Goal: Browse casually: Explore the website without a specific task or goal

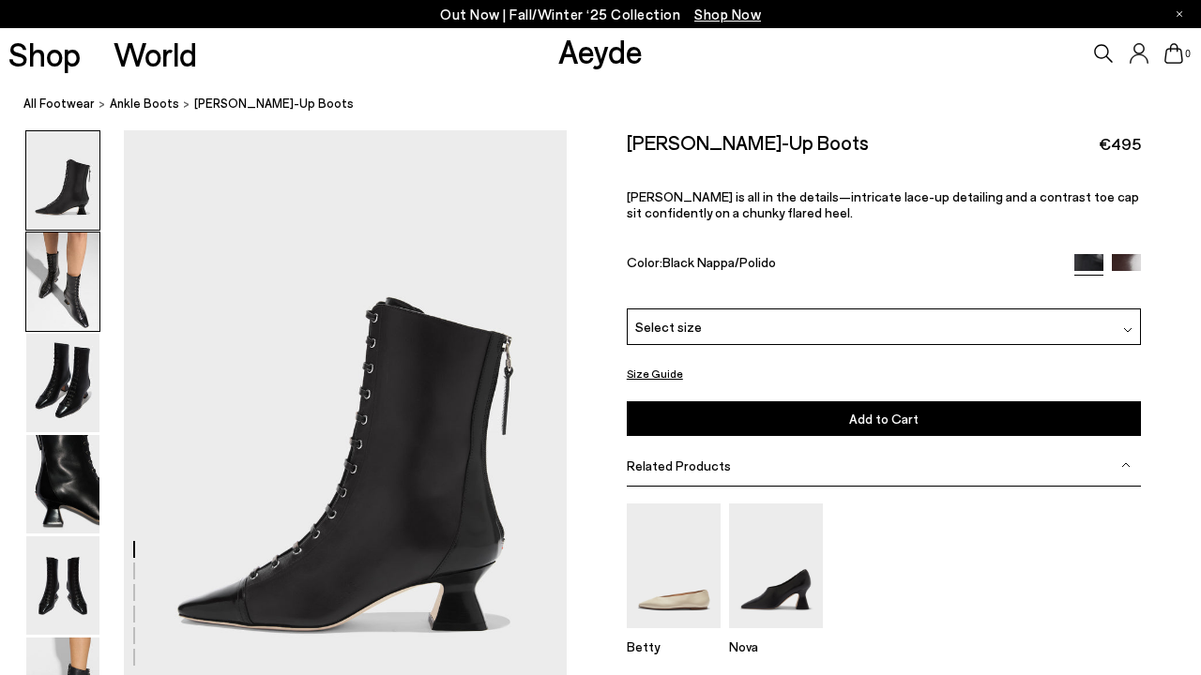
click at [81, 270] on img at bounding box center [62, 282] width 73 height 98
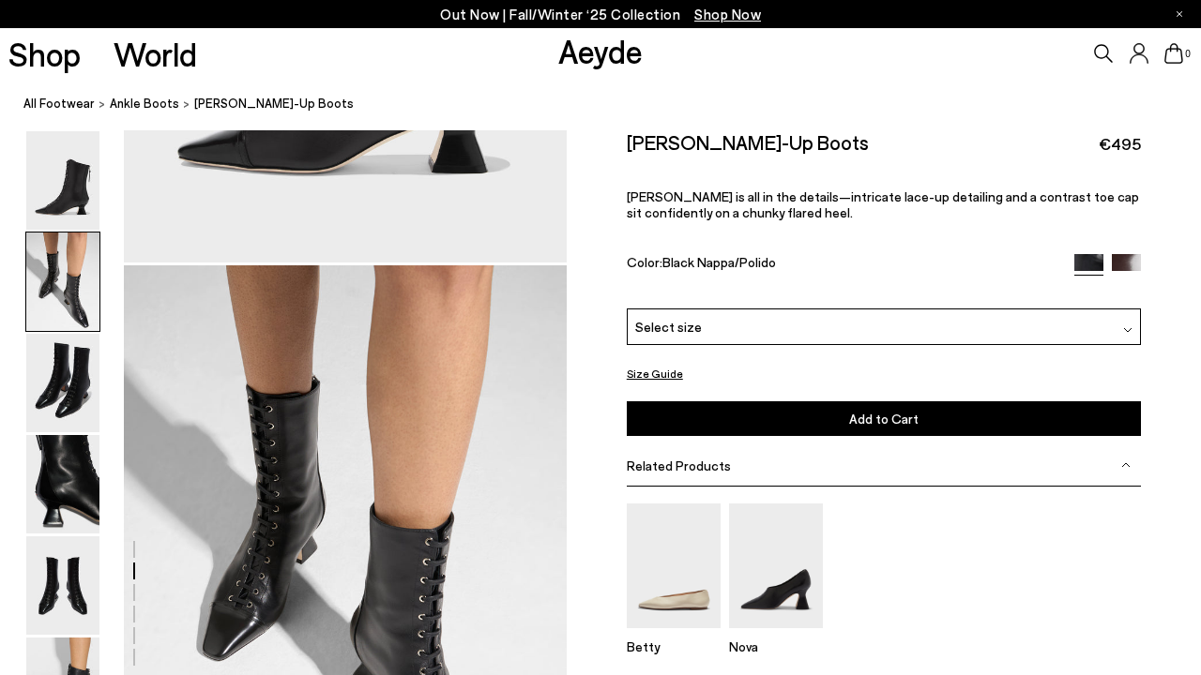
scroll to position [594, 0]
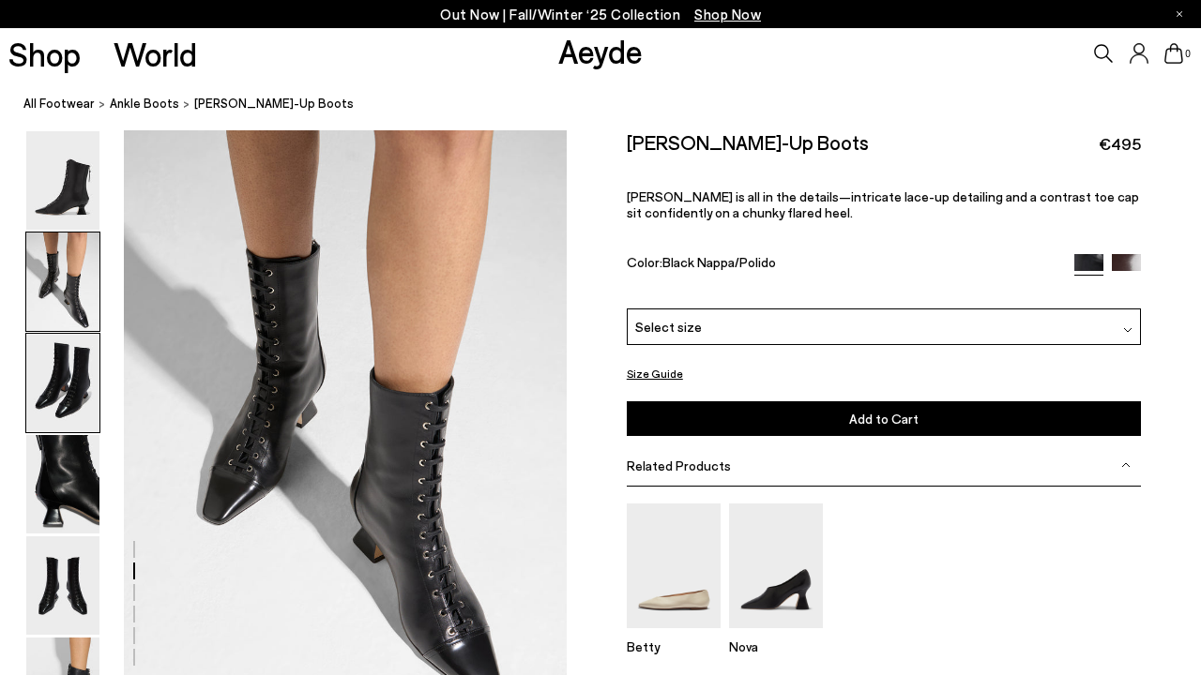
click at [76, 391] on img at bounding box center [62, 383] width 73 height 98
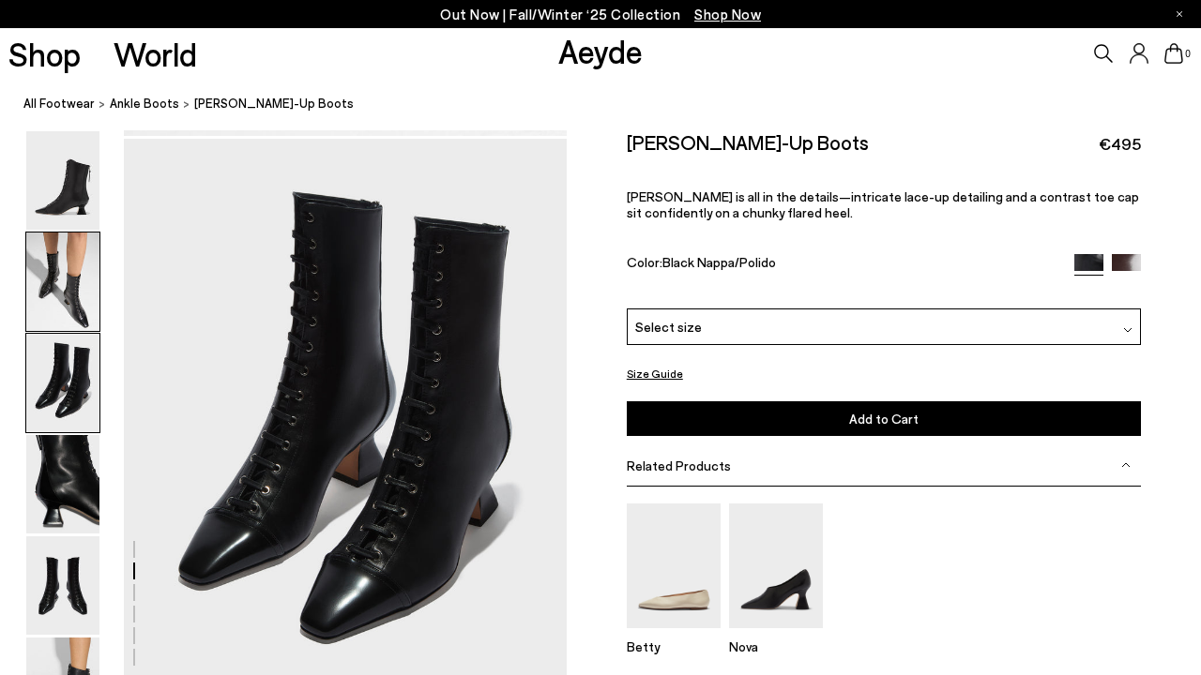
scroll to position [1187, 0]
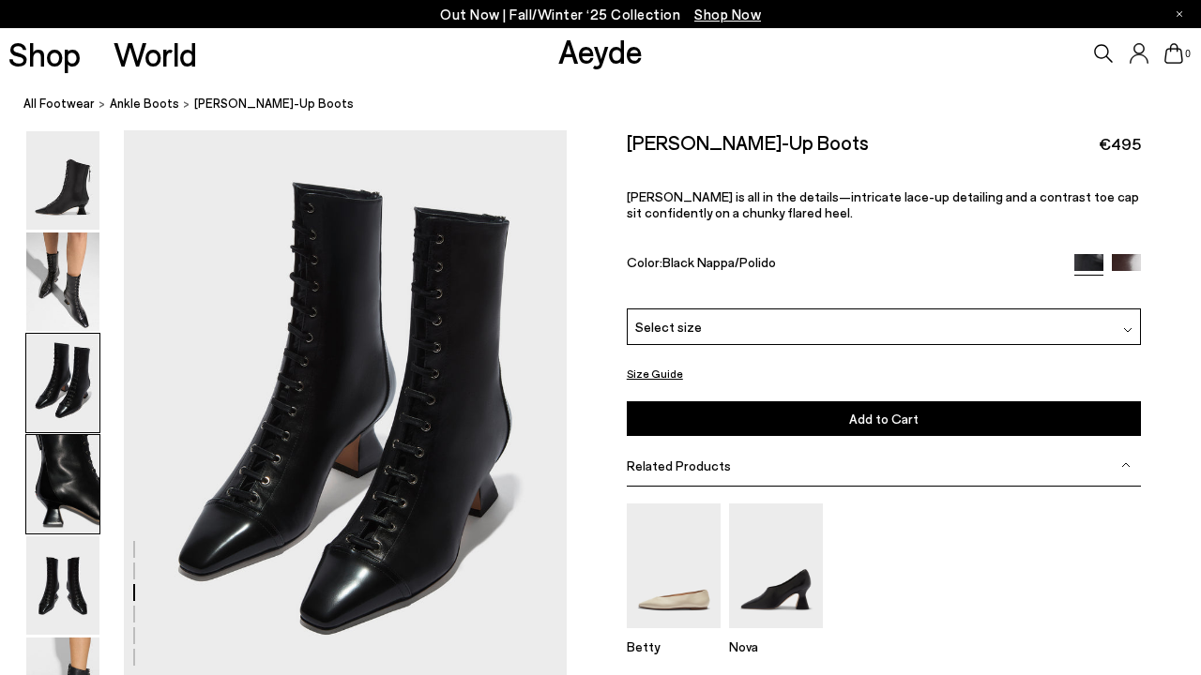
click at [67, 500] on img at bounding box center [62, 484] width 73 height 98
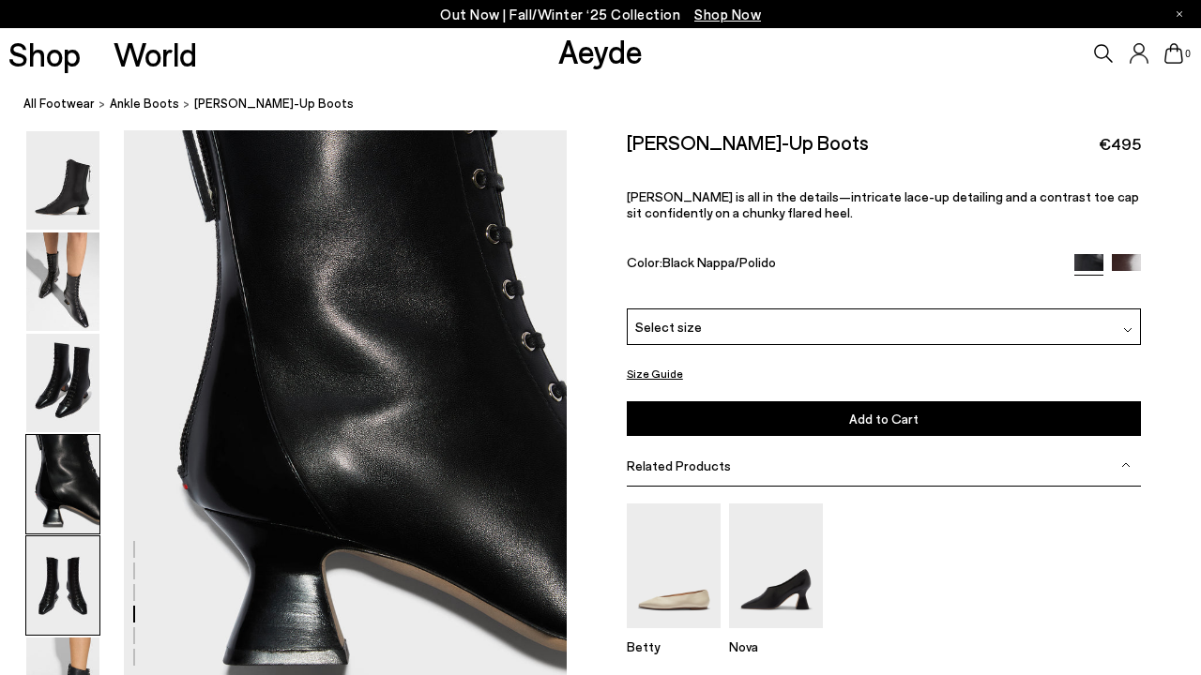
click at [68, 583] on img at bounding box center [62, 586] width 73 height 98
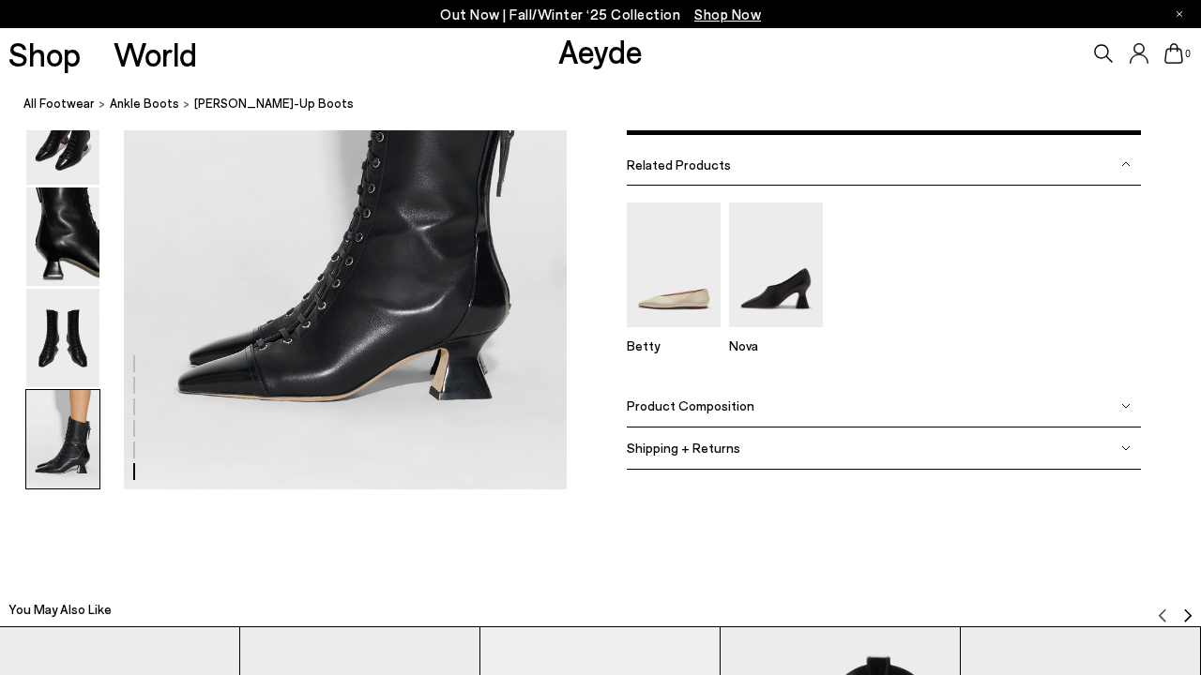
scroll to position [3188, 0]
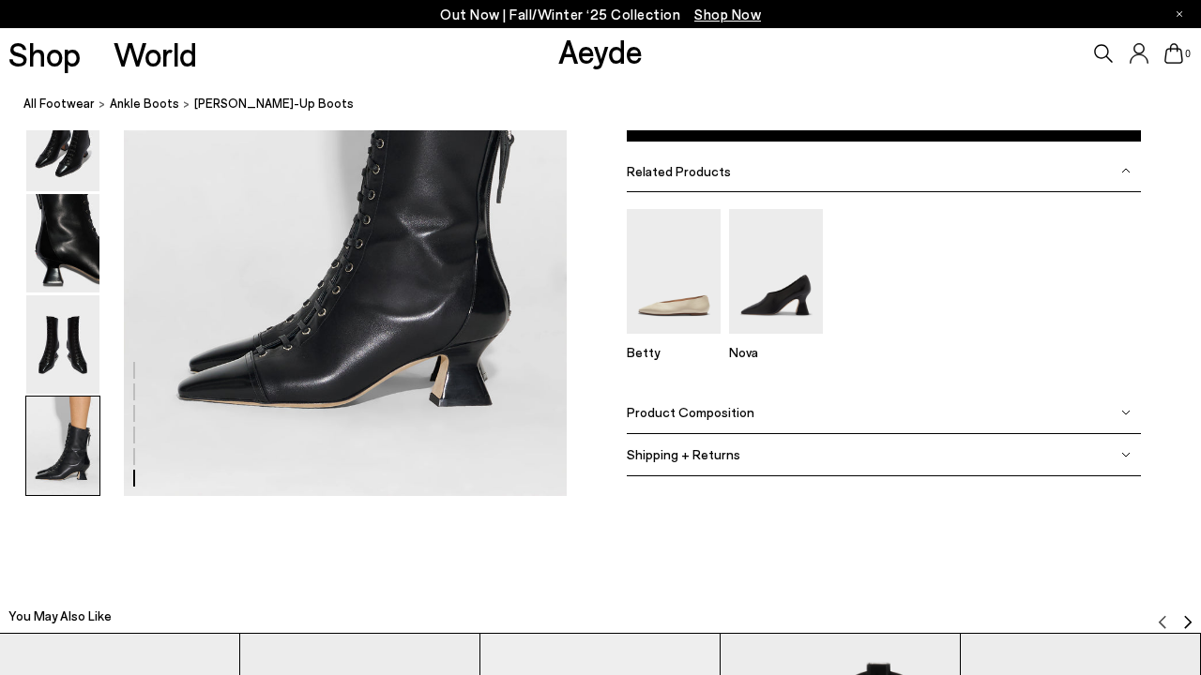
click at [85, 446] on img at bounding box center [62, 446] width 73 height 98
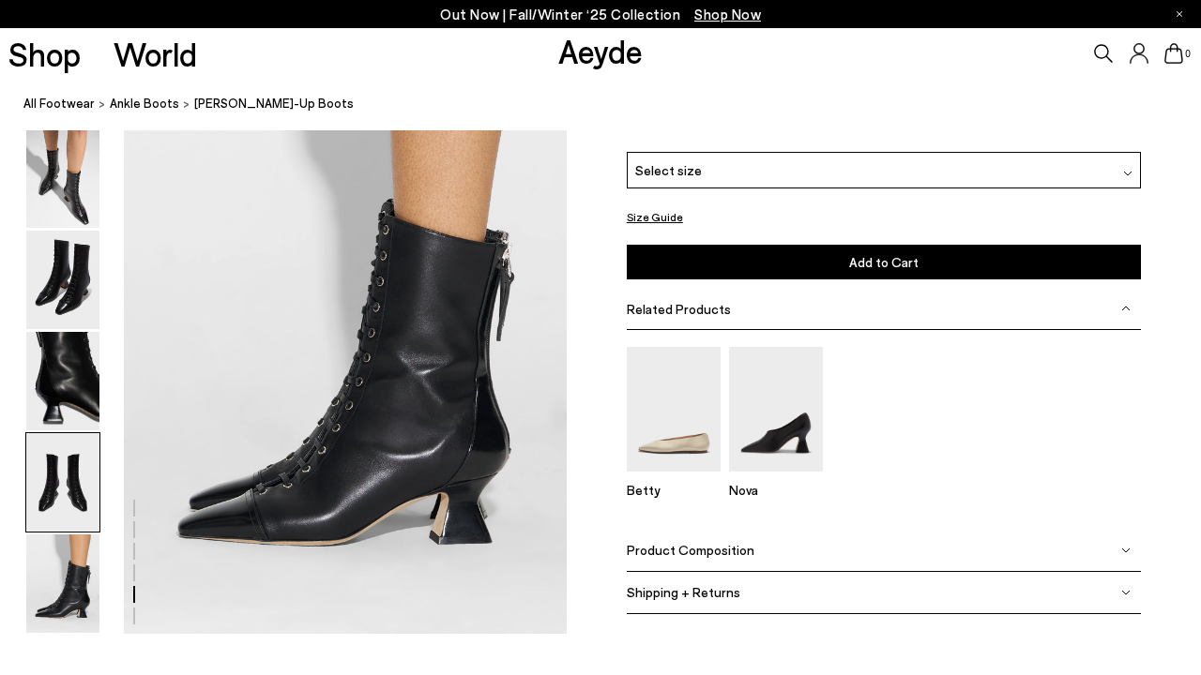
scroll to position [2844, 0]
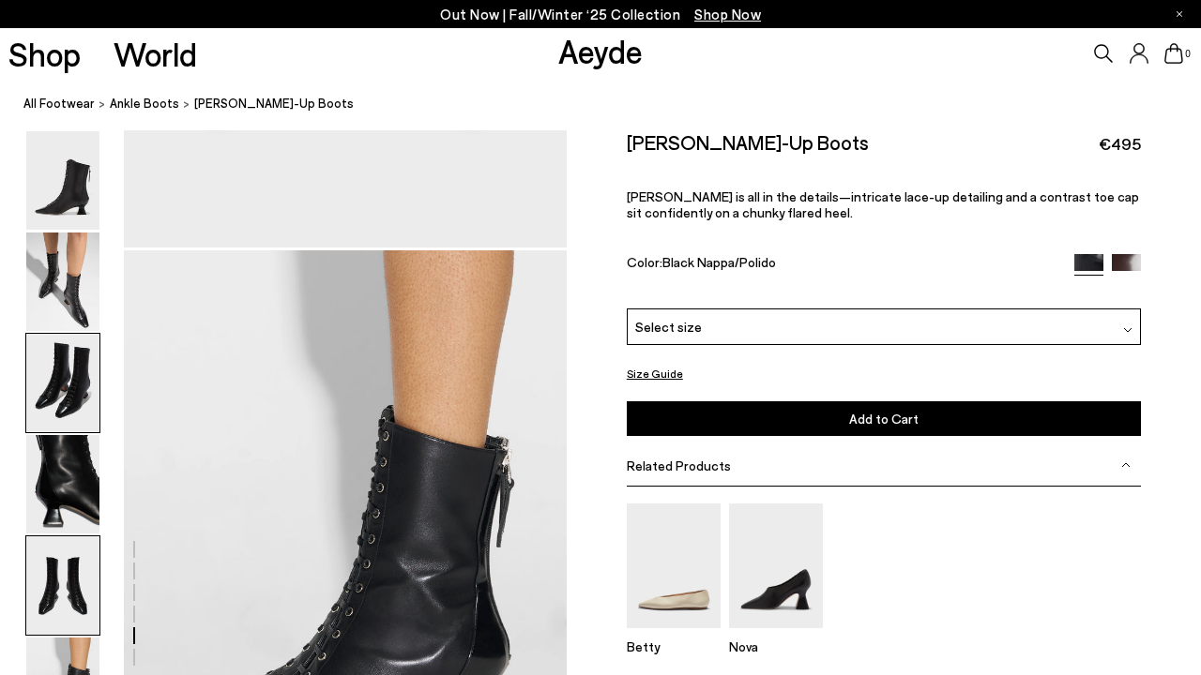
click at [47, 382] on img at bounding box center [62, 383] width 73 height 98
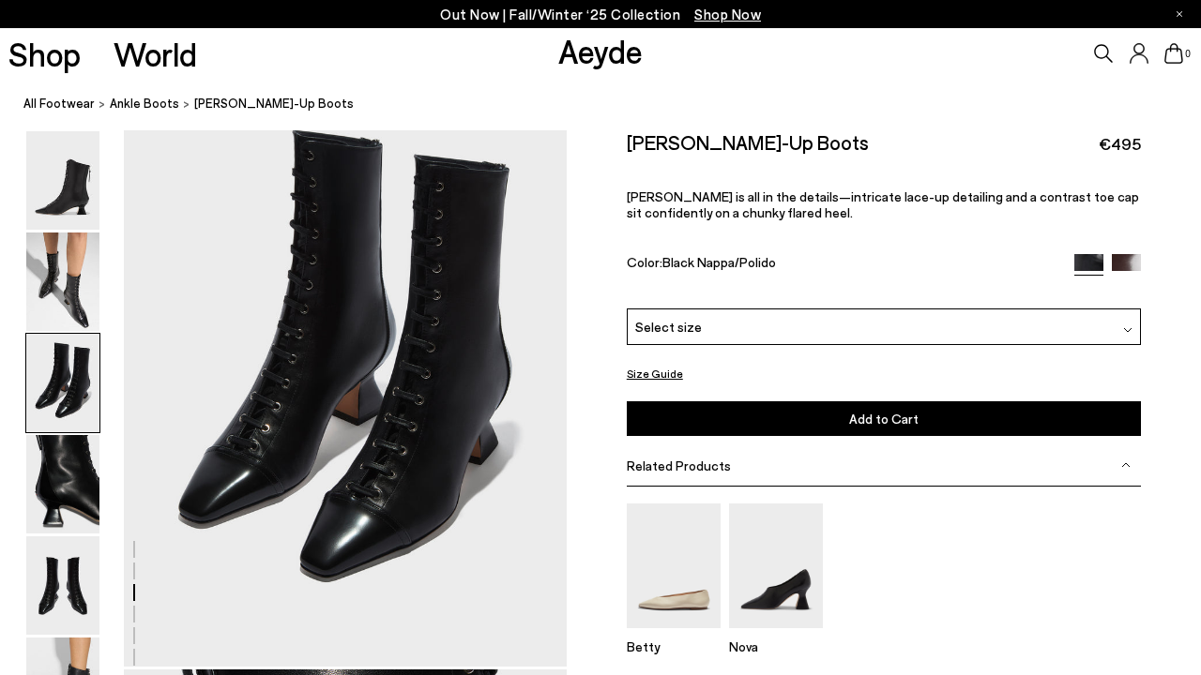
scroll to position [1187, 0]
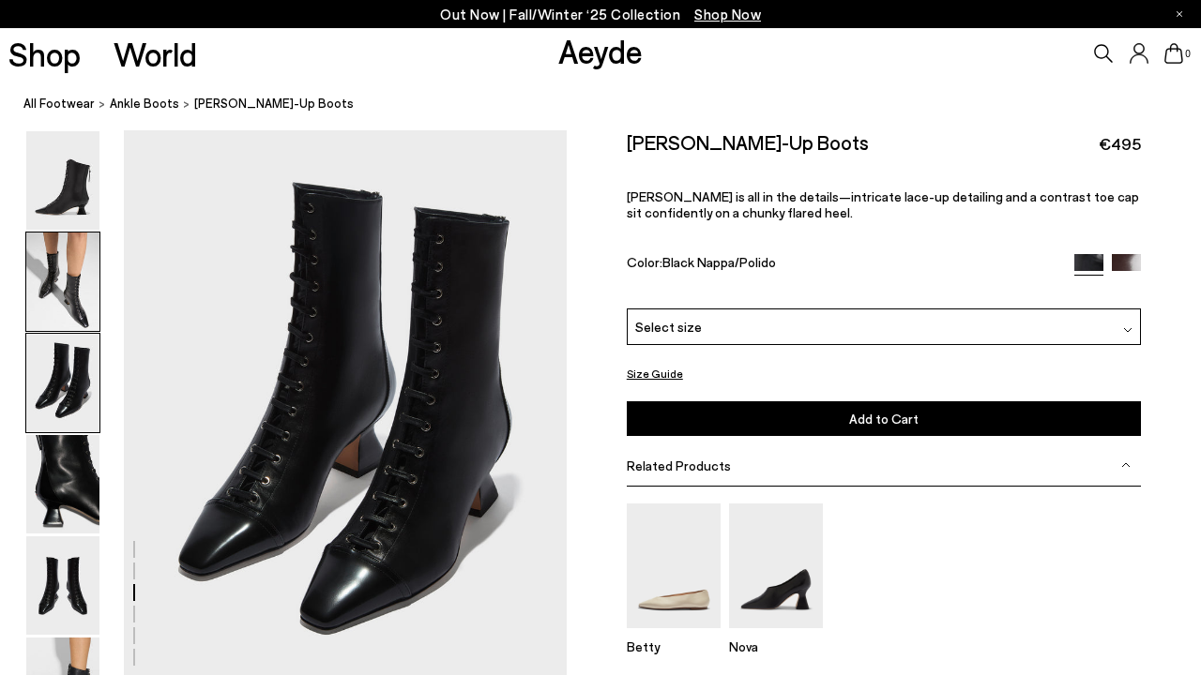
click at [73, 271] on img at bounding box center [62, 282] width 73 height 98
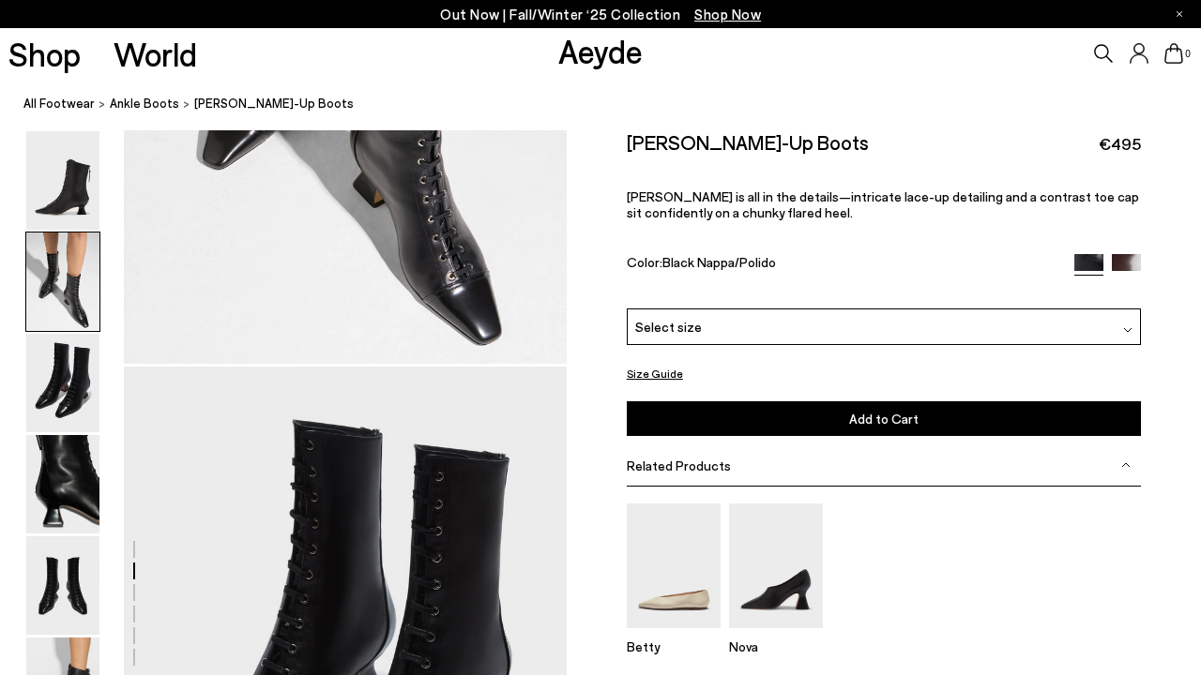
scroll to position [594, 0]
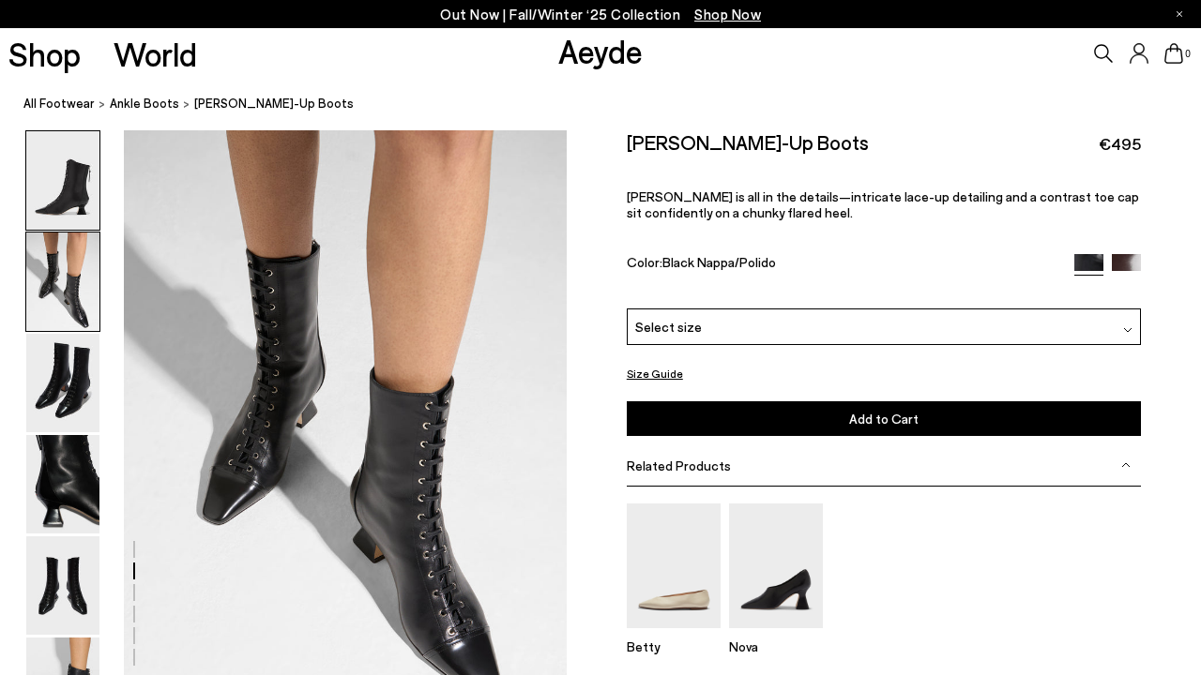
click at [69, 183] on img at bounding box center [62, 180] width 73 height 98
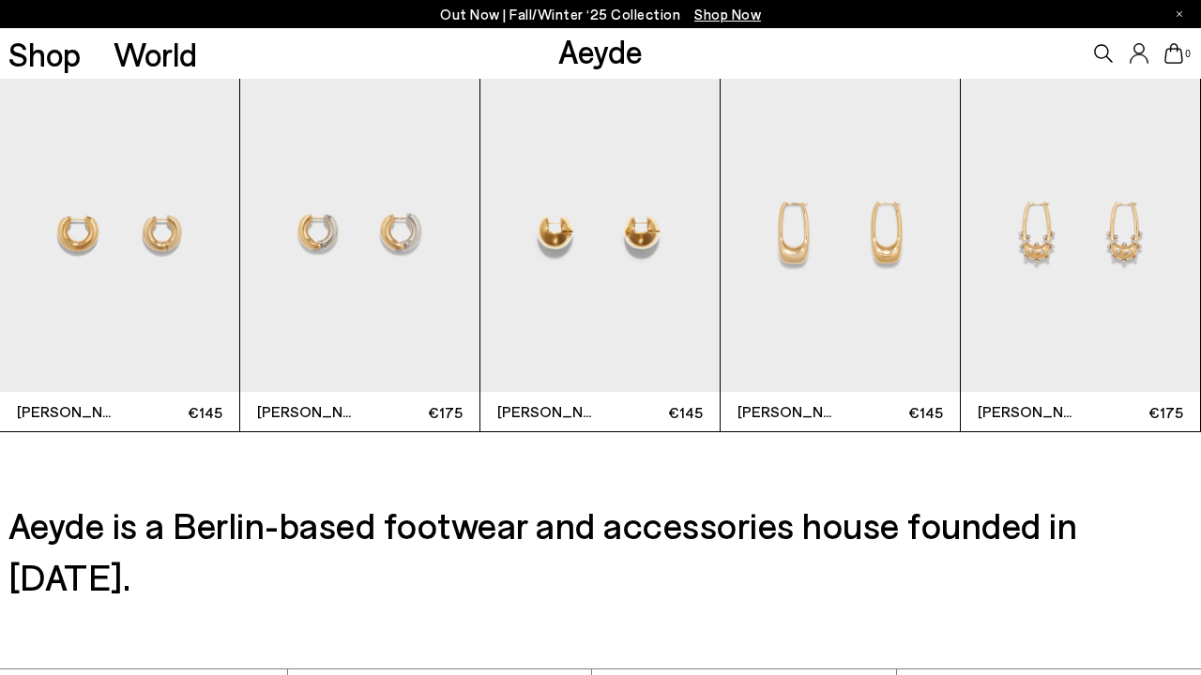
scroll to position [4249, 2]
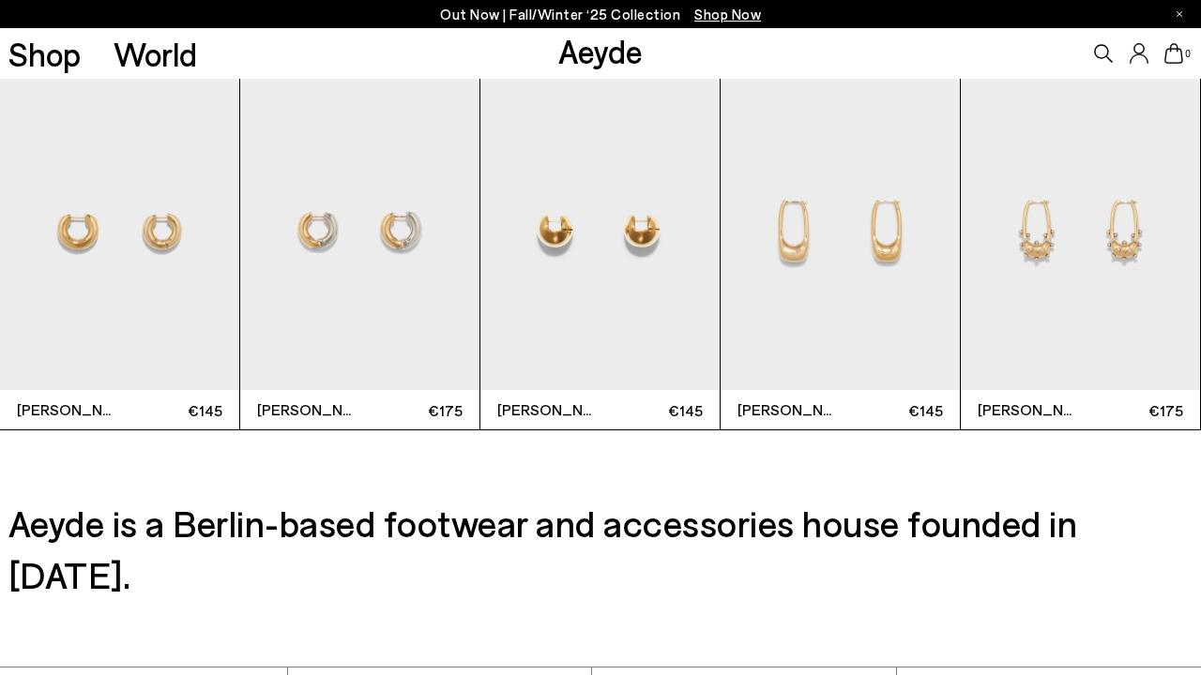
click at [1077, 237] on img "5 / 12" at bounding box center [1079, 230] width 239 height 319
